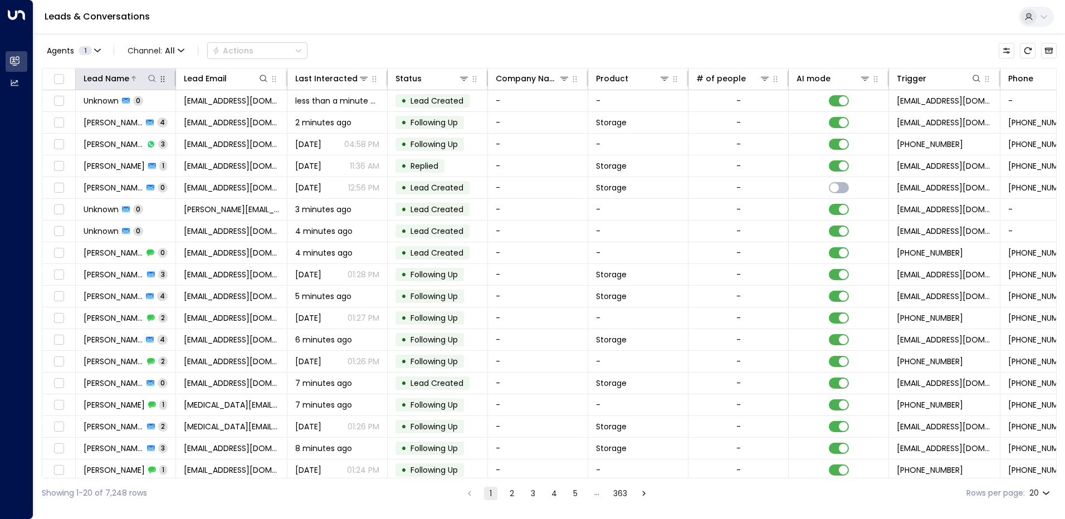
click at [152, 80] on icon at bounding box center [152, 78] width 9 height 9
click at [141, 118] on input "text" at bounding box center [152, 119] width 154 height 21
type input "*****"
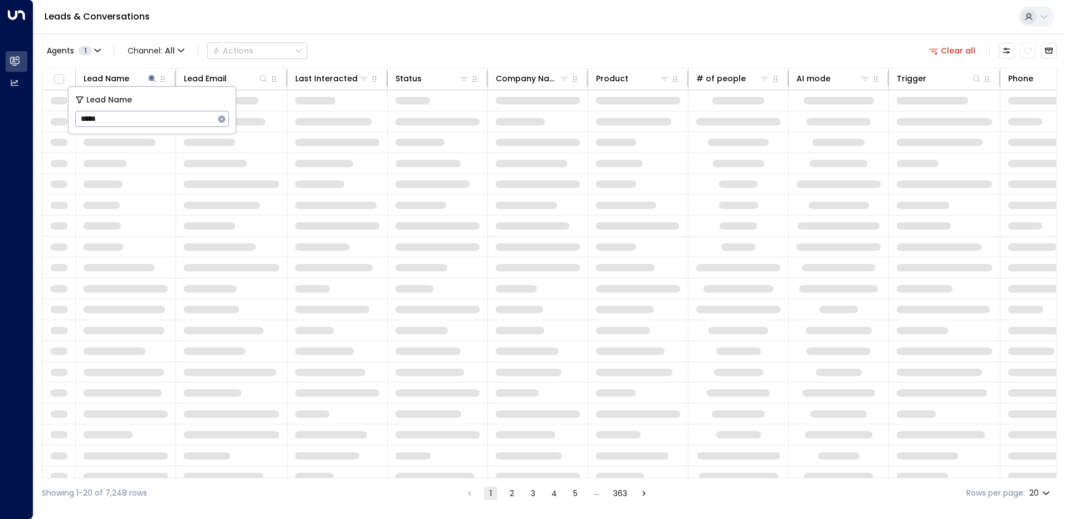
click at [345, 43] on div "Agents 1 Channel: All Actions Clear all" at bounding box center [549, 50] width 1015 height 23
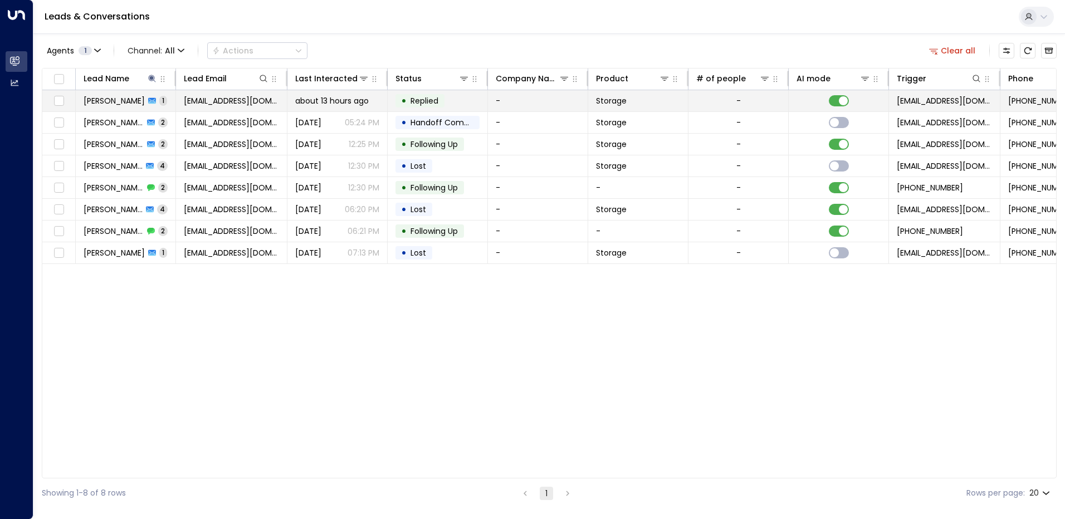
click at [126, 104] on span "Jason Henry" at bounding box center [114, 100] width 61 height 11
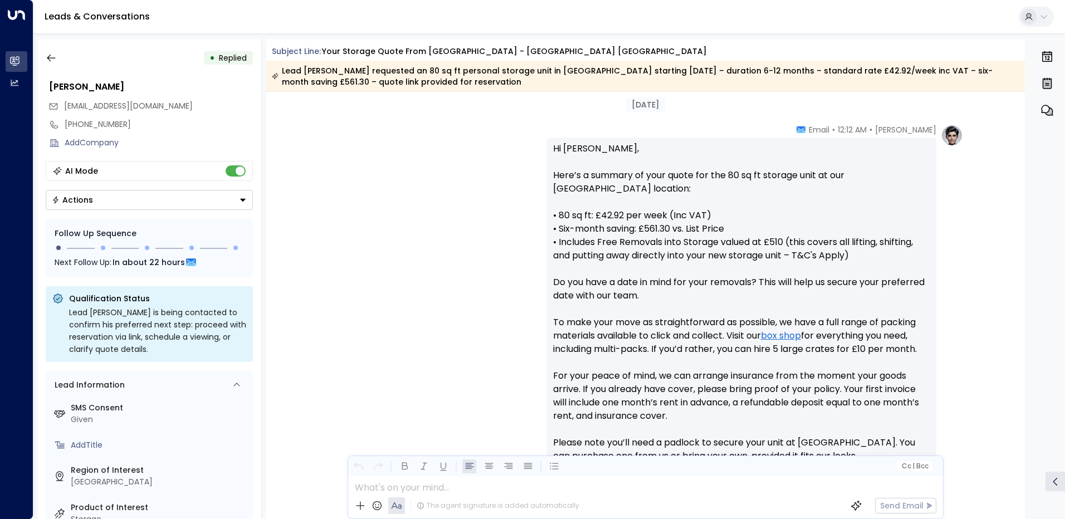
scroll to position [566, 0]
